Goal: Manage account settings

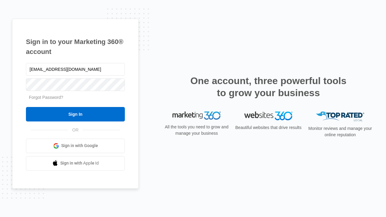
type input "dankie614@gmail.com"
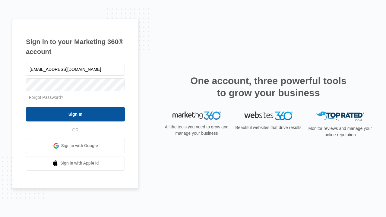
click at [75, 114] on input "Sign In" at bounding box center [75, 114] width 99 height 14
